Goal: Go to known website: Go to known website

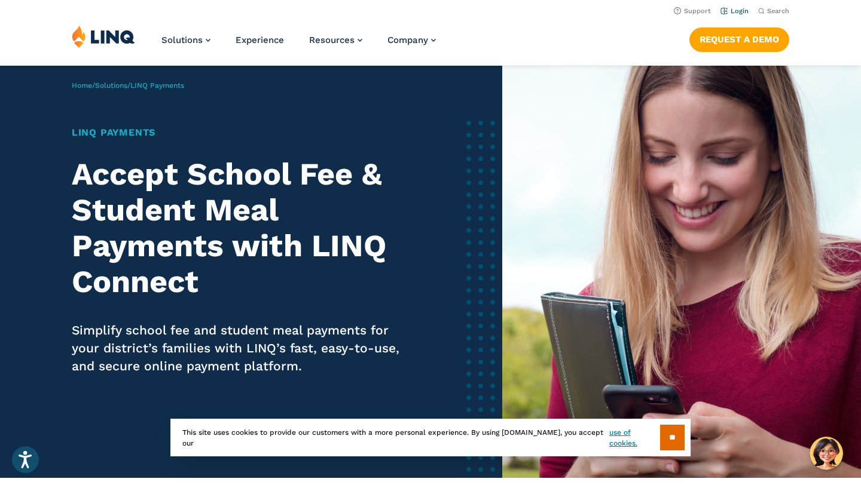
click at [738, 15] on li "Login" at bounding box center [734, 10] width 28 height 13
click at [737, 10] on link "Login" at bounding box center [734, 11] width 28 height 8
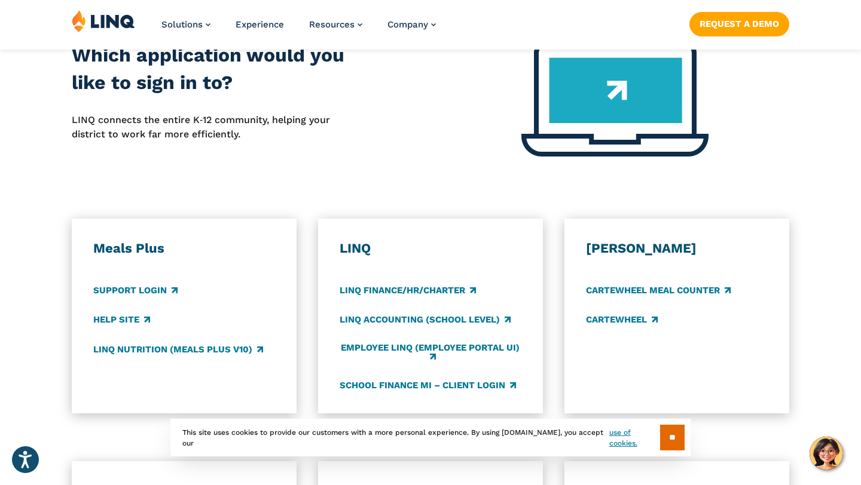
scroll to position [558, 0]
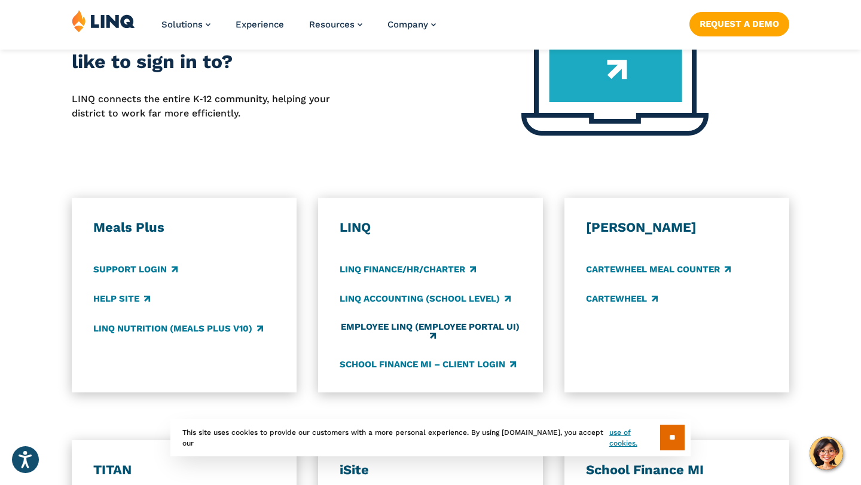
click at [493, 323] on link "Employee LINQ (Employee Portal UI)" at bounding box center [430, 332] width 182 height 20
